Goal: Task Accomplishment & Management: Manage account settings

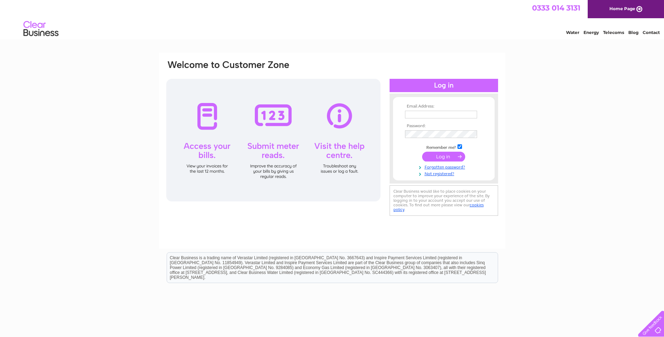
click at [649, 31] on link "Contact" at bounding box center [651, 32] width 17 height 5
click at [415, 113] on input "text" at bounding box center [441, 115] width 72 height 8
type input "[EMAIL_ADDRESS][DOMAIN_NAME]"
click at [431, 167] on link "Forgotten password?" at bounding box center [444, 167] width 79 height 7
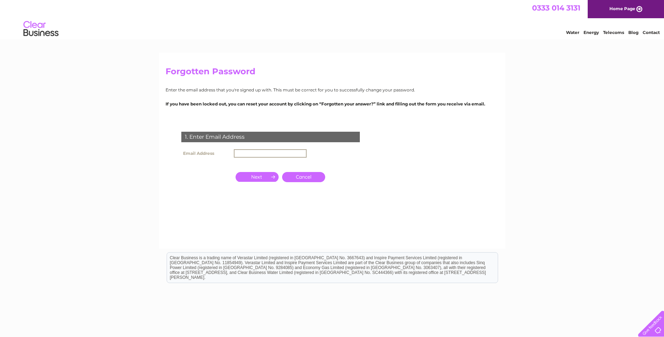
click at [257, 153] on input "text" at bounding box center [270, 153] width 73 height 8
click at [265, 175] on input "button" at bounding box center [257, 177] width 43 height 10
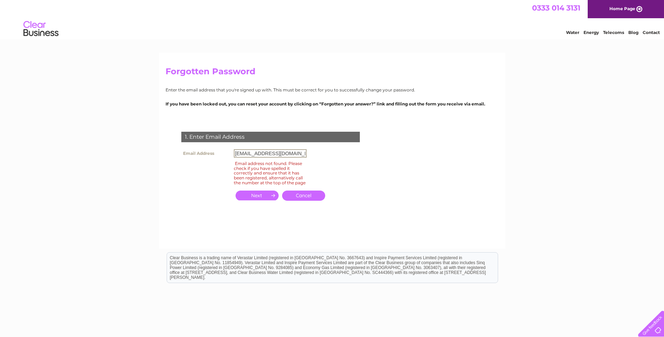
drag, startPoint x: 271, startPoint y: 153, endPoint x: 232, endPoint y: 152, distance: 39.6
click at [232, 152] on td "[EMAIL_ADDRESS][DOMAIN_NAME]" at bounding box center [270, 153] width 76 height 12
type input "scootertetechltd@gmail.com"
click at [258, 198] on input "button" at bounding box center [257, 195] width 43 height 10
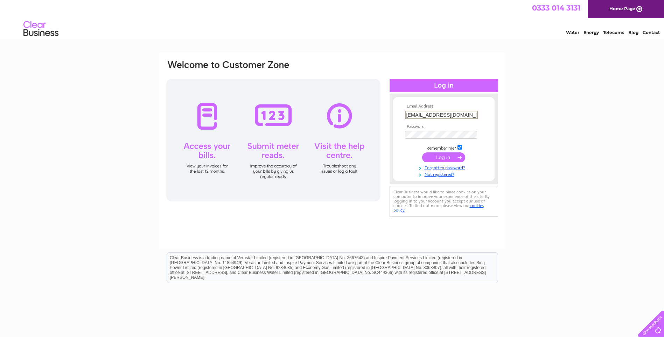
drag, startPoint x: 439, startPoint y: 114, endPoint x: 398, endPoint y: 116, distance: 41.3
click at [398, 116] on form "Email Address: arti16@wp.pl Password:" at bounding box center [444, 140] width 102 height 73
type input "supply@scootertech.co.uk"
click at [447, 167] on link "Forgotten password?" at bounding box center [444, 167] width 79 height 7
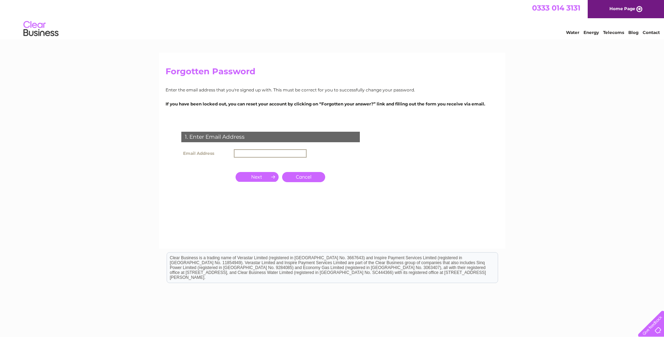
click at [257, 151] on input "text" at bounding box center [270, 153] width 73 height 8
type input "[EMAIL_ADDRESS][DOMAIN_NAME]"
click at [260, 179] on input "button" at bounding box center [257, 176] width 43 height 10
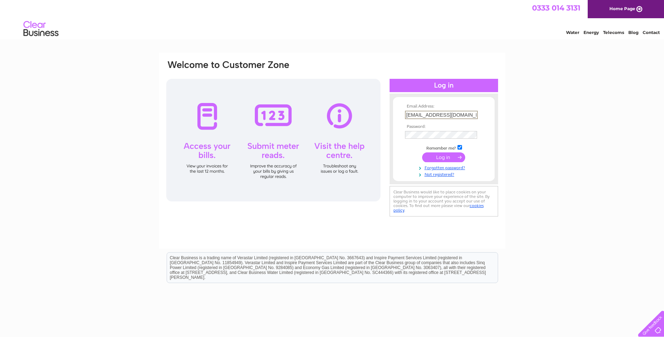
drag, startPoint x: 476, startPoint y: 115, endPoint x: 384, endPoint y: 105, distance: 92.2
click at [628, 35] on div "Email Address: [EMAIL_ADDRESS][DOMAIN_NAME] Password:" at bounding box center [633, 31] width 10 height 7
type input "s"
type input "[EMAIL_ADDRESS][DOMAIN_NAME]"
